Goal: Task Accomplishment & Management: Use online tool/utility

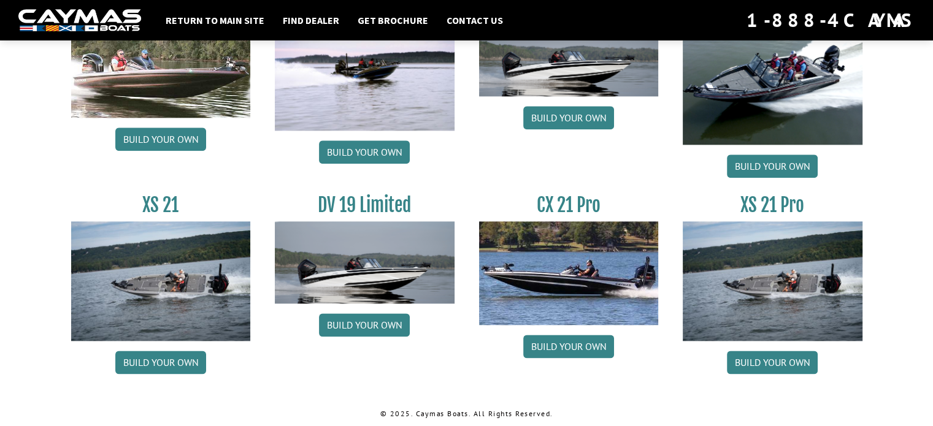
scroll to position [1524, 0]
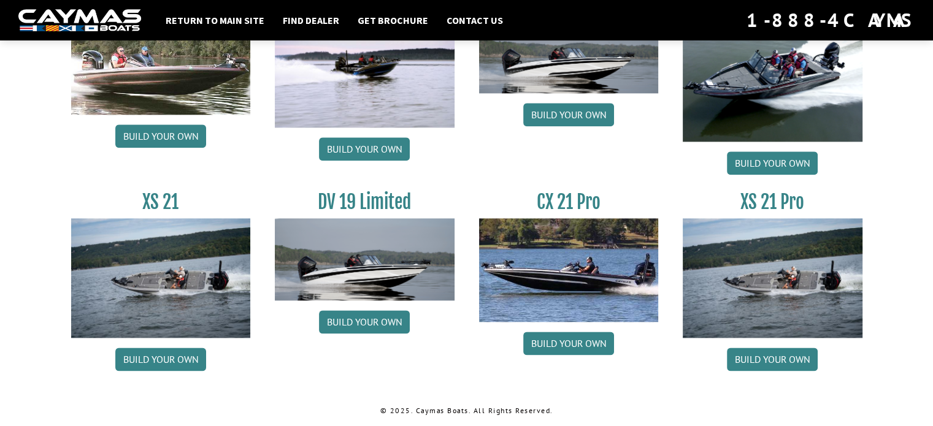
click at [780, 284] on img at bounding box center [773, 278] width 180 height 120
click at [772, 358] on link "Build your own" at bounding box center [772, 359] width 91 height 23
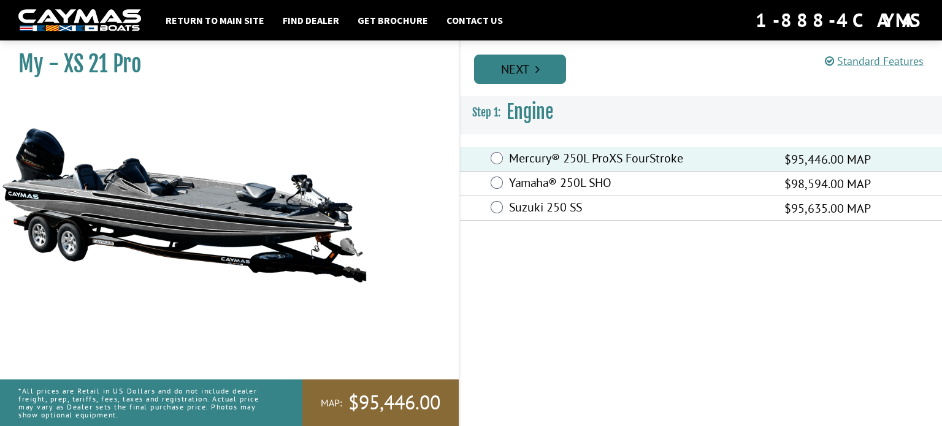
click at [521, 64] on link "Next" at bounding box center [520, 69] width 92 height 29
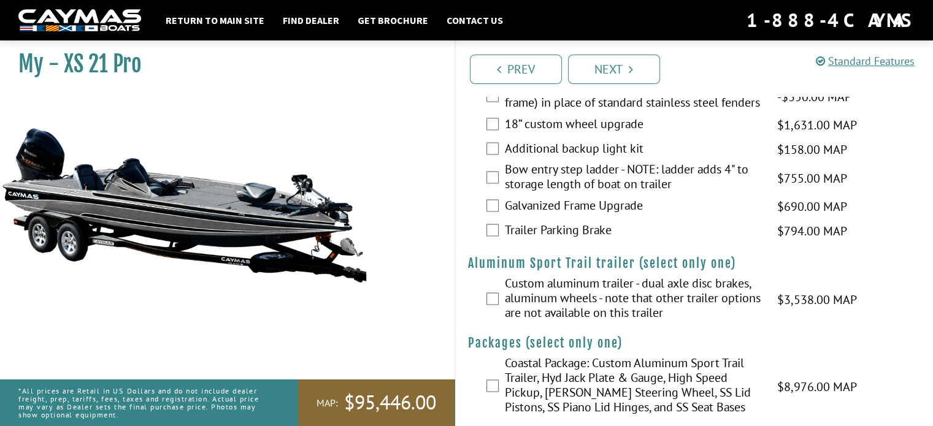
scroll to position [1898, 0]
